Goal: Task Accomplishment & Management: Complete application form

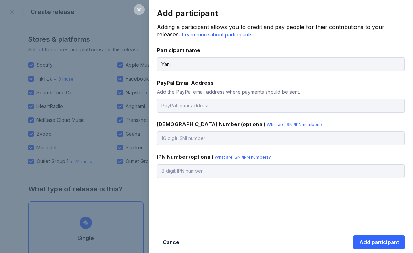
select select "97edc8f5-4f91-4538-99fe-2a51b17374dd"
select select "5274021e-adc1-48f1-9bfb-a8051668c914"
select select "en"
select select "3cd9178f-e7db-41a4-b387-580da3ddbb29"
select select "8f8d68ef-aa43-4e16-8c32-2cfc06566afd"
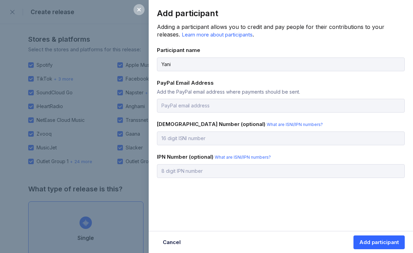
select select "d62be9e9-ba99-42ad-9e6b-c59e174f32b8"
select select "69d031ea-1232-41ef-93a4-bda40ac54e05"
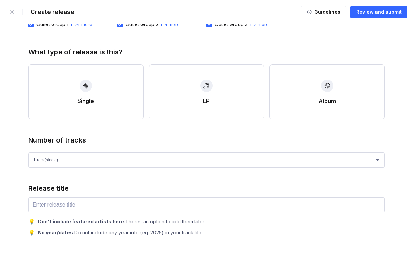
scroll to position [140, 0]
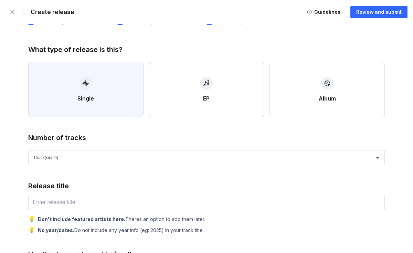
click at [124, 104] on button "Single" at bounding box center [85, 89] width 115 height 55
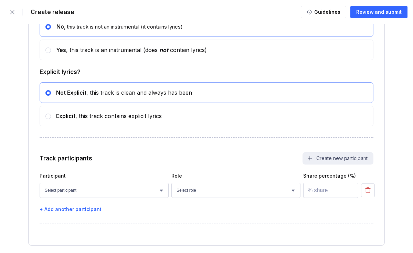
scroll to position [1233, 0]
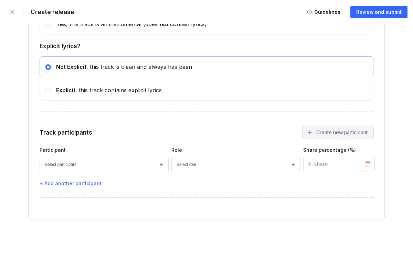
click at [319, 135] on button "Create new participant" at bounding box center [338, 132] width 71 height 12
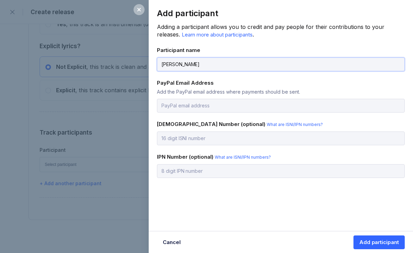
type input "Erin Leka"
click at [191, 108] on input "email" at bounding box center [281, 106] width 248 height 14
paste input "aannire@hotmail.com"
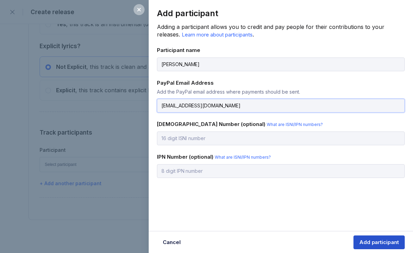
type input "aannire@hotmail.com"
click at [368, 240] on div "Add participant" at bounding box center [380, 242] width 40 height 7
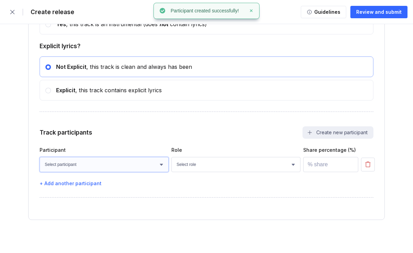
click at [138, 168] on select "Select participant Arenjong Crystal Erin Leka" at bounding box center [104, 164] width 129 height 15
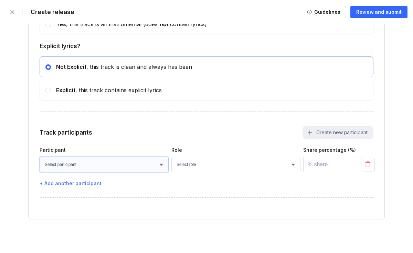
click at [156, 163] on select "Select participant Arenjong Crystal Erin Leka" at bounding box center [104, 164] width 129 height 15
select select "9f292f96-730b-4c0b-9a10-89d834337b03"
click at [40, 157] on select "Select participant Arenjong Crystal Erin Leka" at bounding box center [104, 164] width 129 height 15
click at [180, 166] on select "Select role Actor A&R Arranger Artwork Author (Lyrics) Bass Choir Composer (Mus…" at bounding box center [236, 164] width 129 height 15
select select "a686edc1-d794-4d5b-a532-eb5533b67675"
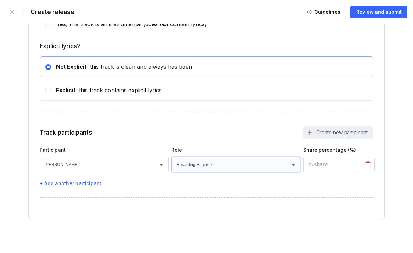
click at [172, 157] on select "Select role Actor A&R Arranger Artwork Author (Lyrics) Bass Choir Composer (Mus…" at bounding box center [236, 164] width 129 height 15
click at [323, 166] on input "number" at bounding box center [331, 164] width 55 height 15
type input "20"
click at [94, 183] on div "+ Add another participant" at bounding box center [207, 184] width 334 height 6
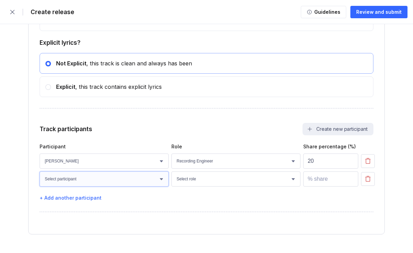
click at [108, 185] on select "Select participant Arenjong Crystal Erin Leka" at bounding box center [104, 179] width 129 height 15
select select "d62be9e9-ba99-42ad-9e6b-c59e174f32b8"
click at [40, 175] on select "Select participant Arenjong Crystal Erin Leka" at bounding box center [104, 179] width 129 height 15
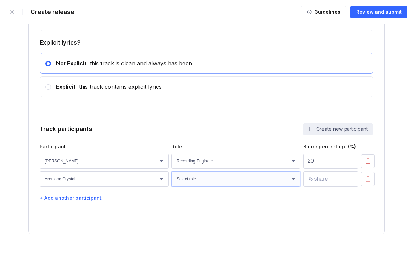
click at [190, 179] on select "Select role Actor A&R Arranger Artwork Author (Lyrics) Bass Choir Composer (Mus…" at bounding box center [236, 179] width 129 height 15
select select "69d031ea-1232-41ef-93a4-bda40ac54e05"
click at [172, 175] on select "Select role Actor A&R Arranger Artwork Author (Lyrics) Bass Choir Composer (Mus…" at bounding box center [236, 179] width 129 height 15
click at [307, 183] on input "number" at bounding box center [331, 179] width 55 height 15
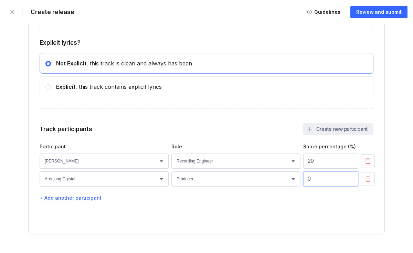
type input "0"
click at [261, 201] on div "+ Add another participant" at bounding box center [207, 198] width 334 height 6
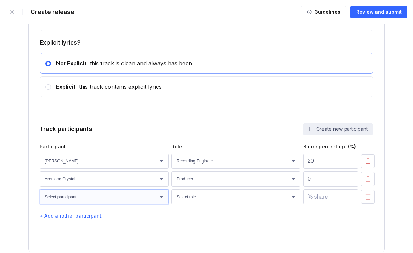
click at [126, 198] on select "Select participant Arenjong Crystal Erin Leka" at bounding box center [104, 197] width 129 height 15
select select "d62be9e9-ba99-42ad-9e6b-c59e174f32b8"
click at [40, 193] on select "Select participant Arenjong Crystal Erin Leka" at bounding box center [104, 197] width 129 height 15
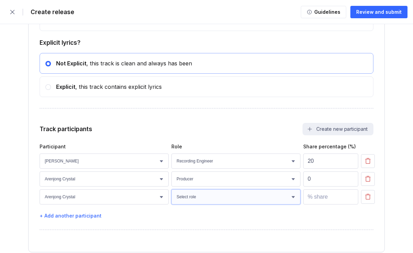
click at [218, 199] on select "Select role Actor A&R Arranger Artwork Author (Lyrics) Bass Choir Composer (Mus…" at bounding box center [236, 197] width 129 height 15
click at [365, 201] on icon "button" at bounding box center [368, 197] width 7 height 7
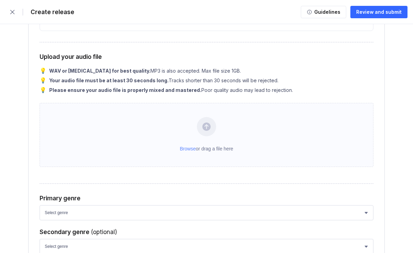
scroll to position [936, 0]
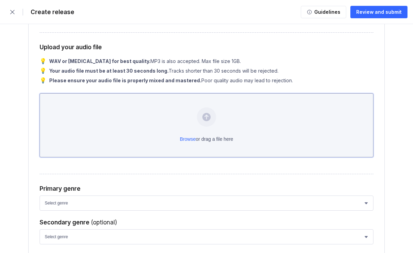
click at [235, 129] on div "Browse or drag a file here" at bounding box center [207, 125] width 334 height 64
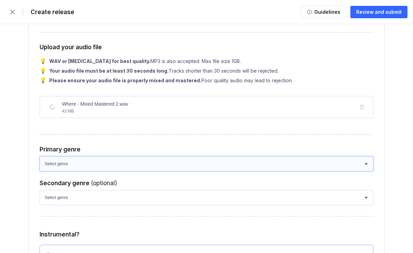
click at [209, 166] on select "Select genre African Afro-Beat Afro-Pop Afro-Soul Alternative Alternative Rock …" at bounding box center [207, 163] width 334 height 15
select select "3cd9178f-e7db-41a4-b387-580da3ddbb29"
click at [40, 159] on select "Select genre African Afro-Beat Afro-Pop Afro-Soul Alternative Alternative Rock …" at bounding box center [207, 163] width 334 height 15
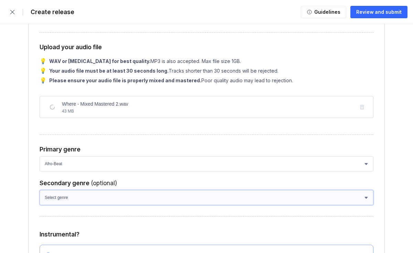
click at [159, 198] on select "Select genre African Afro-Pop Afro-Soul Alternative Alternative Rock Alternativ…" at bounding box center [207, 197] width 334 height 15
select select "8f8d68ef-aa43-4e16-8c32-2cfc06566afd"
click at [40, 193] on select "Select genre African Afro-Pop Afro-Soul Alternative Alternative Rock Alternativ…" at bounding box center [207, 197] width 334 height 15
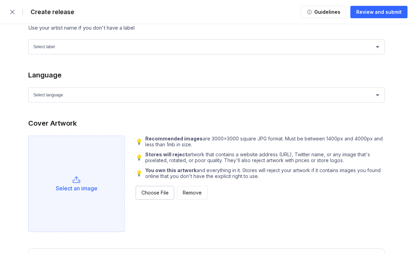
scroll to position [530, 0]
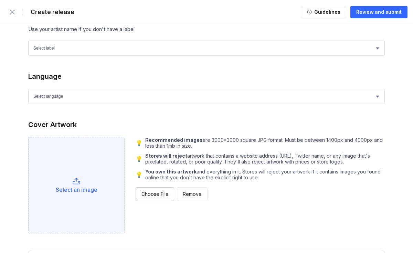
click at [104, 177] on div "Select an image" at bounding box center [76, 185] width 96 height 96
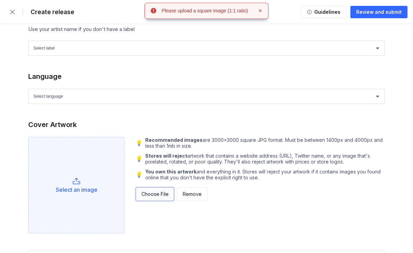
click at [169, 193] on button "Choose File" at bounding box center [155, 194] width 39 height 14
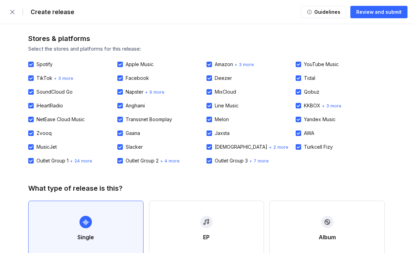
scroll to position [0, 0]
